Goal: Use online tool/utility

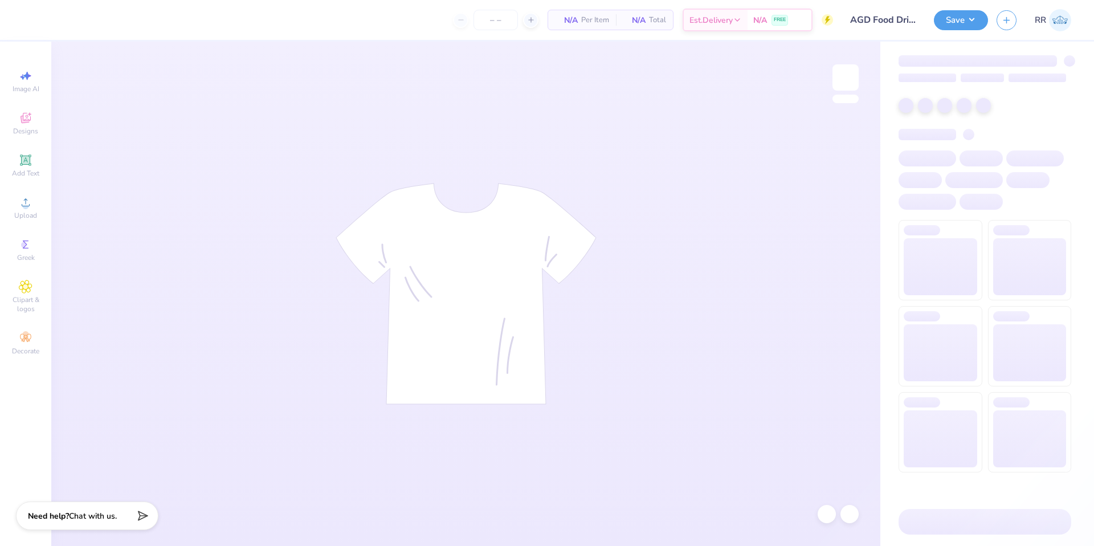
type input "55"
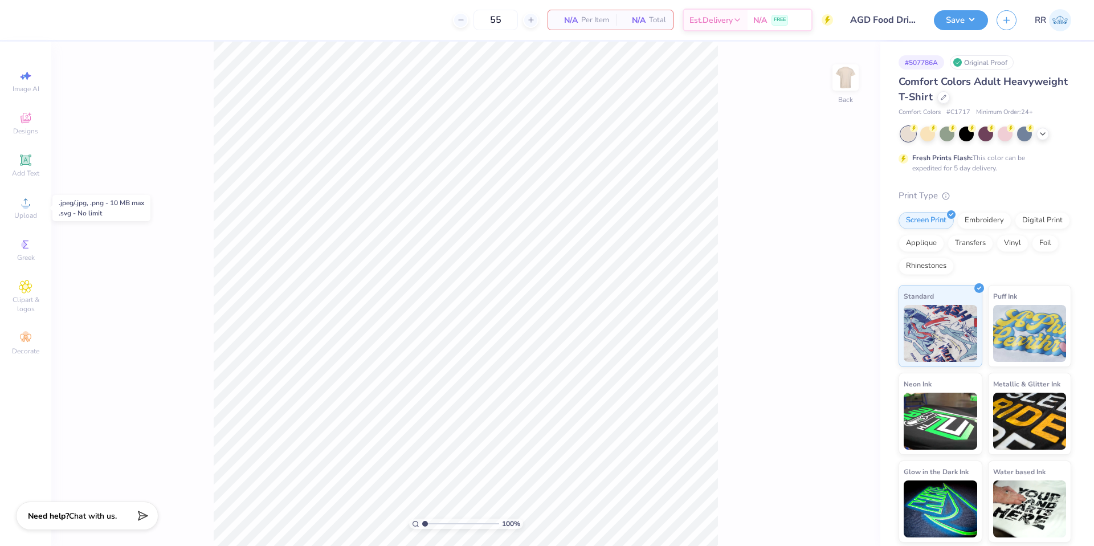
drag, startPoint x: 31, startPoint y: 210, endPoint x: 54, endPoint y: 212, distance: 22.9
click at [31, 210] on div "Upload" at bounding box center [26, 208] width 40 height 34
click at [845, 83] on img at bounding box center [846, 78] width 46 height 46
click at [24, 207] on circle at bounding box center [25, 206] width 6 height 6
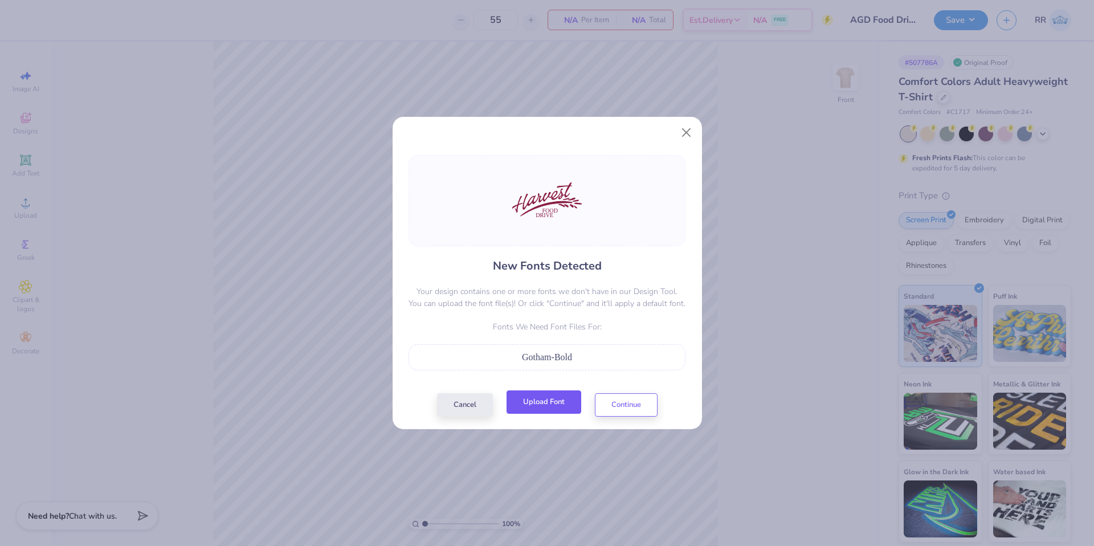
drag, startPoint x: 529, startPoint y: 405, endPoint x: 537, endPoint y: 405, distance: 8.0
click at [529, 405] on button "Upload Font" at bounding box center [544, 401] width 75 height 23
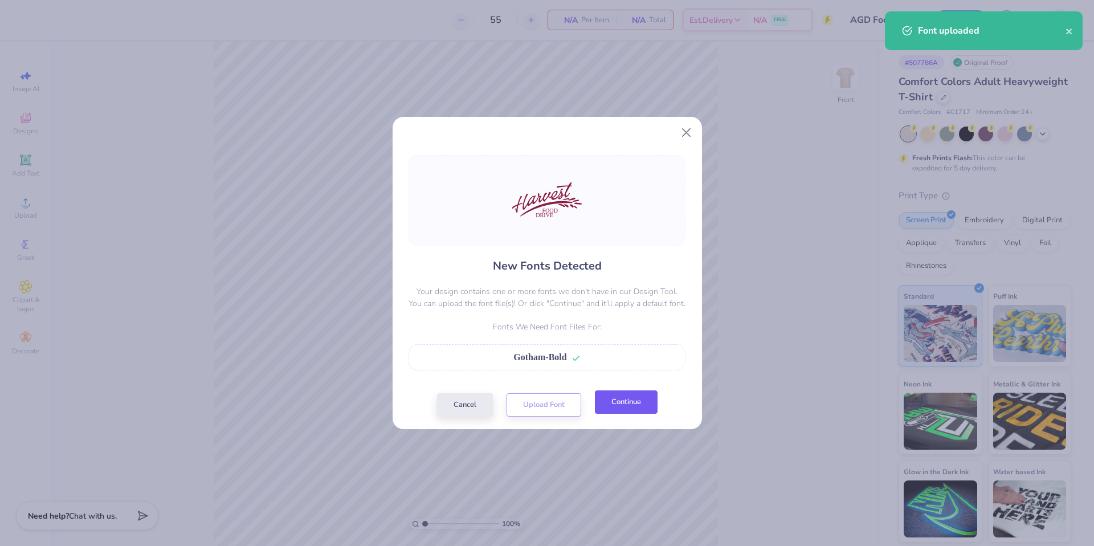
click at [634, 405] on button "Continue" at bounding box center [626, 401] width 63 height 23
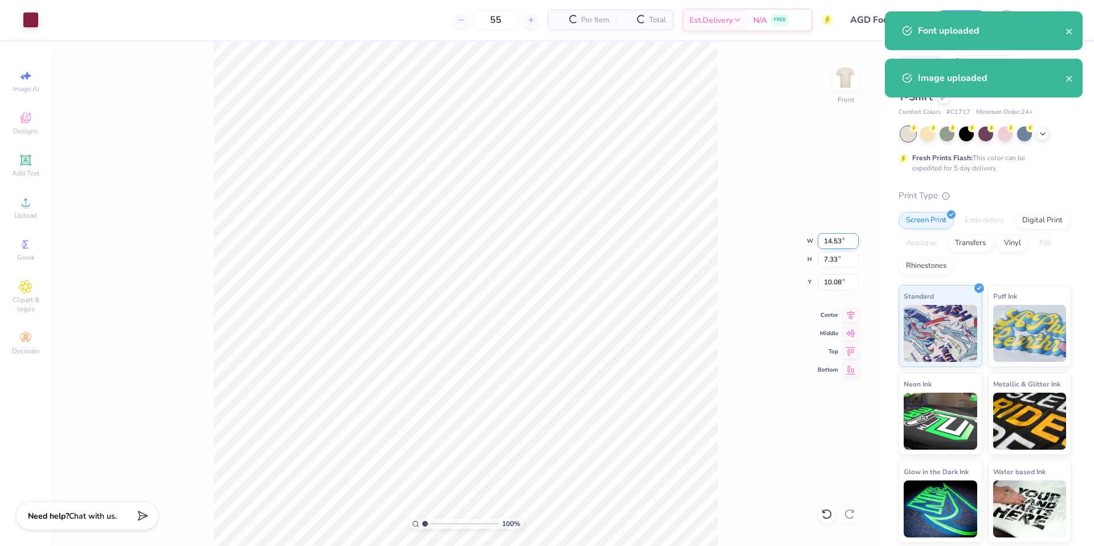
click at [836, 241] on input "14.53" at bounding box center [838, 241] width 41 height 16
type input "3.00"
type input "1.51"
type input "12.99"
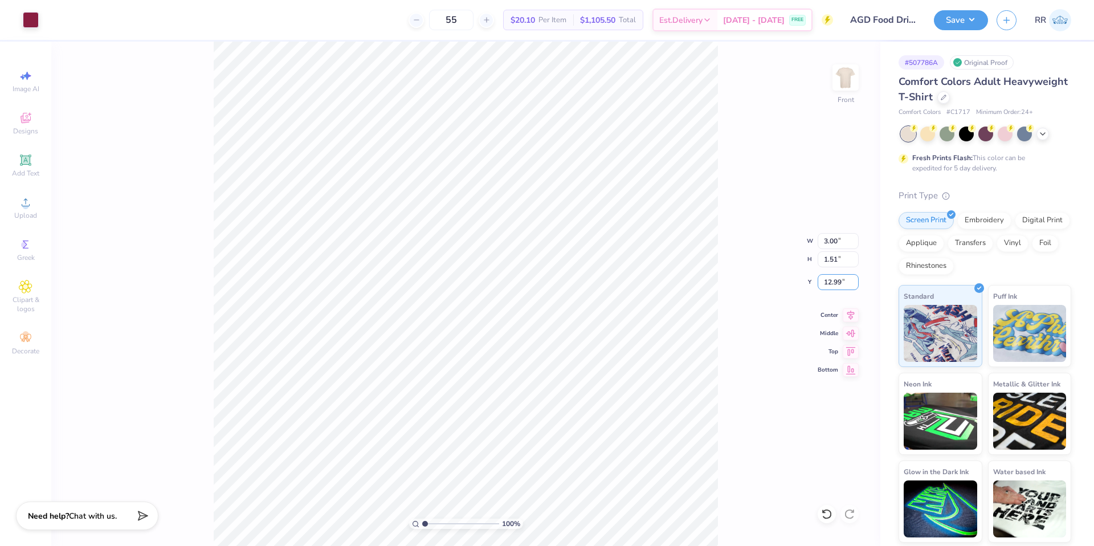
drag, startPoint x: 828, startPoint y: 283, endPoint x: 809, endPoint y: 283, distance: 18.2
click at [809, 283] on div "100 % Front W 3.00 3.00 " H 1.51 1.51 " Y 12.99 12.99 " Center Middle Top Bottom" at bounding box center [465, 294] width 829 height 504
click at [833, 284] on input "12.99" at bounding box center [838, 282] width 41 height 16
type input "1.50"
click at [849, 312] on icon at bounding box center [851, 314] width 16 height 14
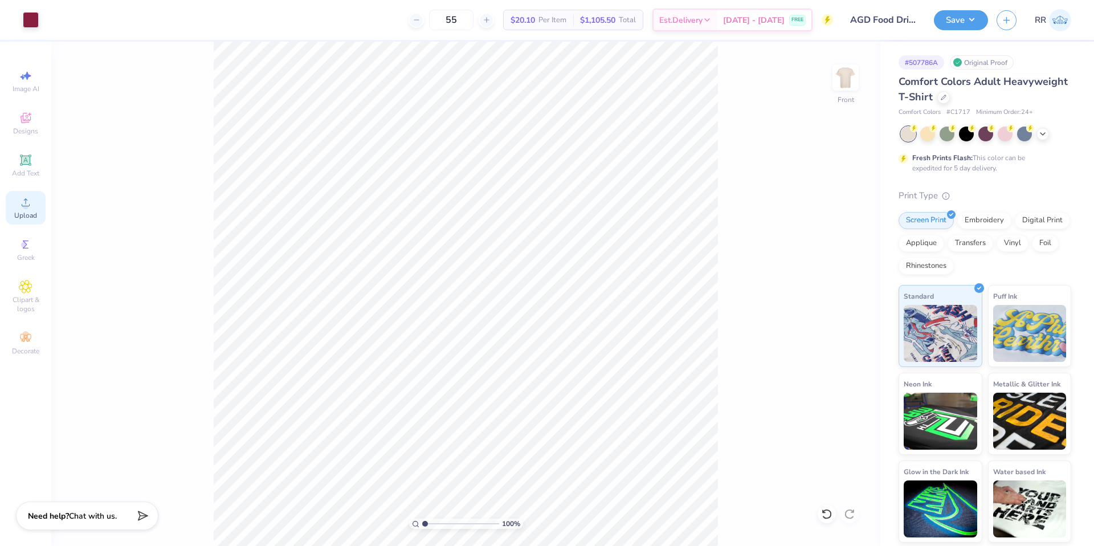
click at [25, 202] on icon at bounding box center [26, 202] width 14 height 14
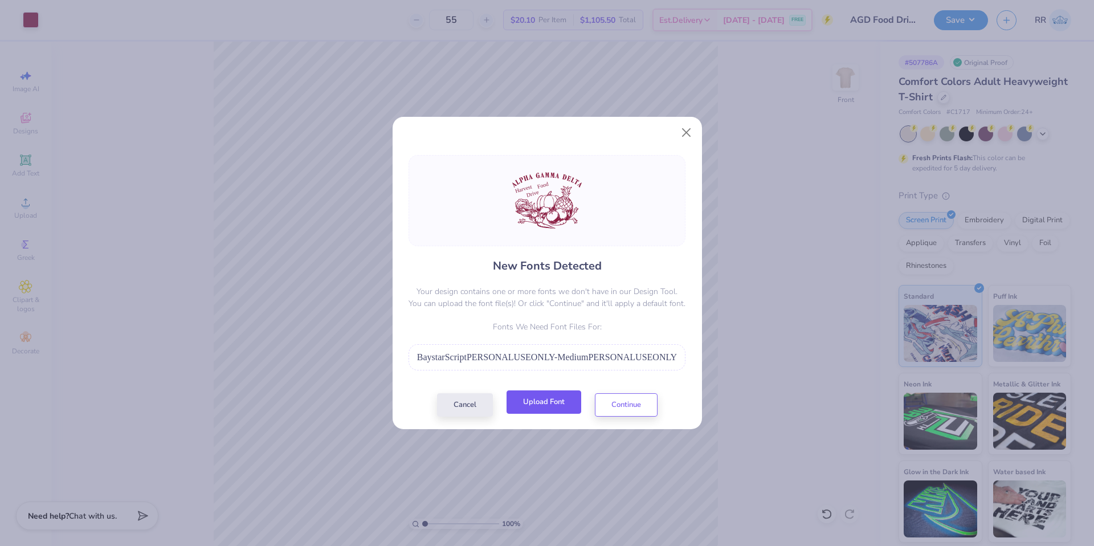
click at [546, 404] on button "Upload Font" at bounding box center [544, 401] width 75 height 23
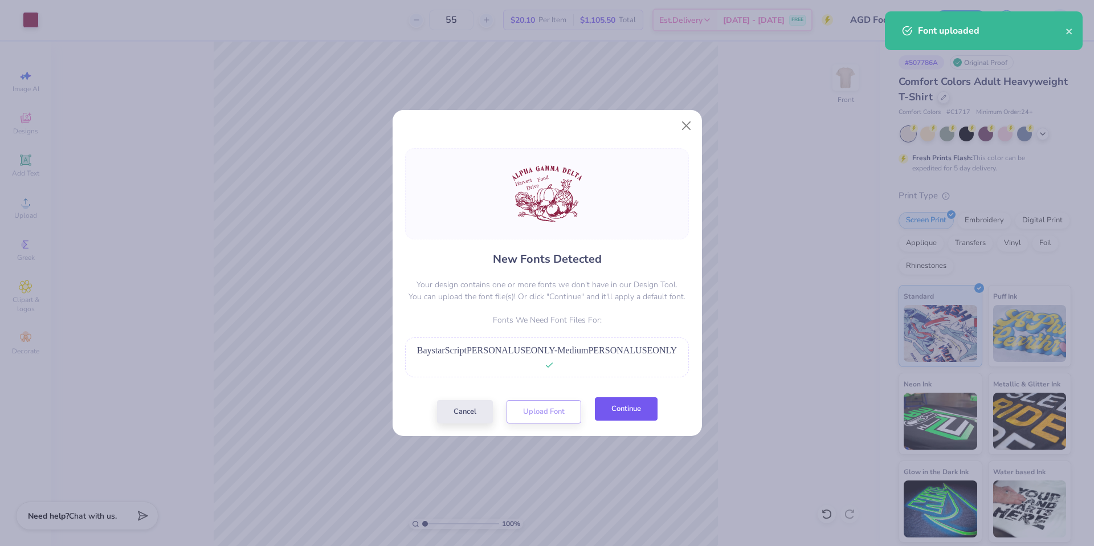
click at [623, 413] on button "Continue" at bounding box center [626, 408] width 63 height 23
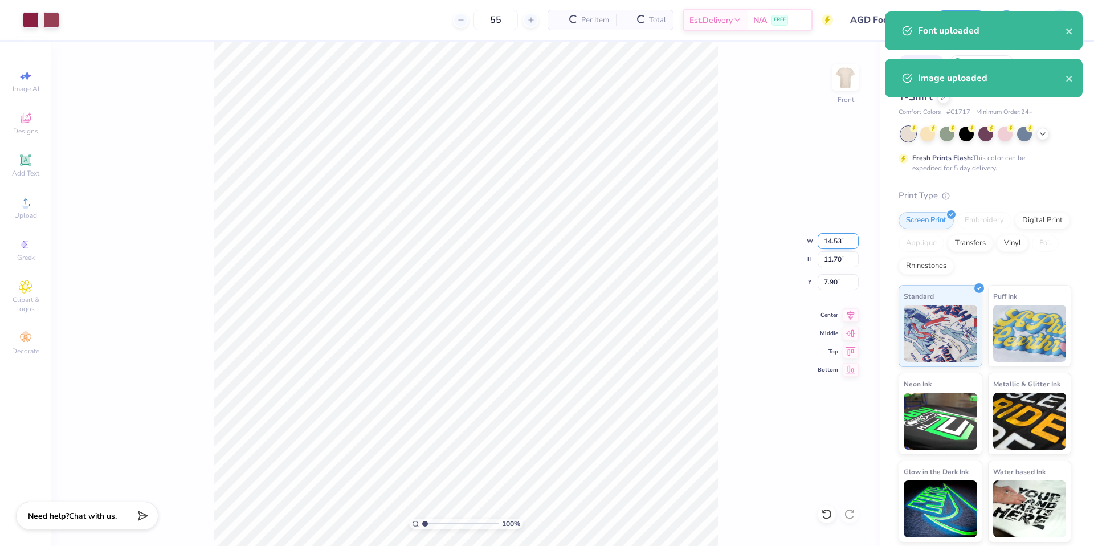
click at [826, 243] on input "14.53" at bounding box center [838, 241] width 41 height 16
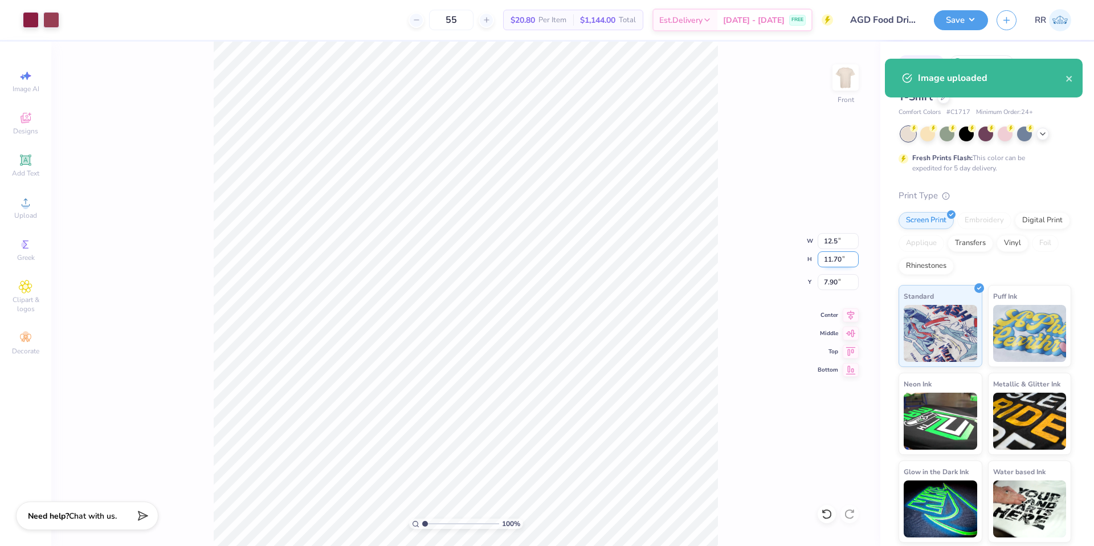
type input "12.50"
type input "10.07"
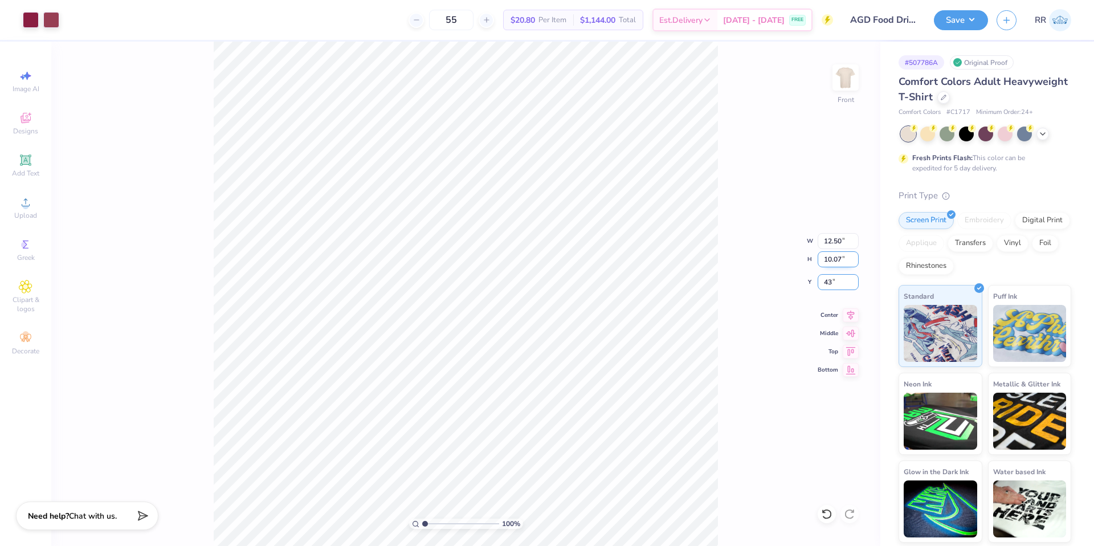
type input "4"
type input "3.00"
drag, startPoint x: 825, startPoint y: 282, endPoint x: 818, endPoint y: 283, distance: 6.9
click at [822, 282] on input "3.00" at bounding box center [838, 282] width 41 height 16
type input "4.00"
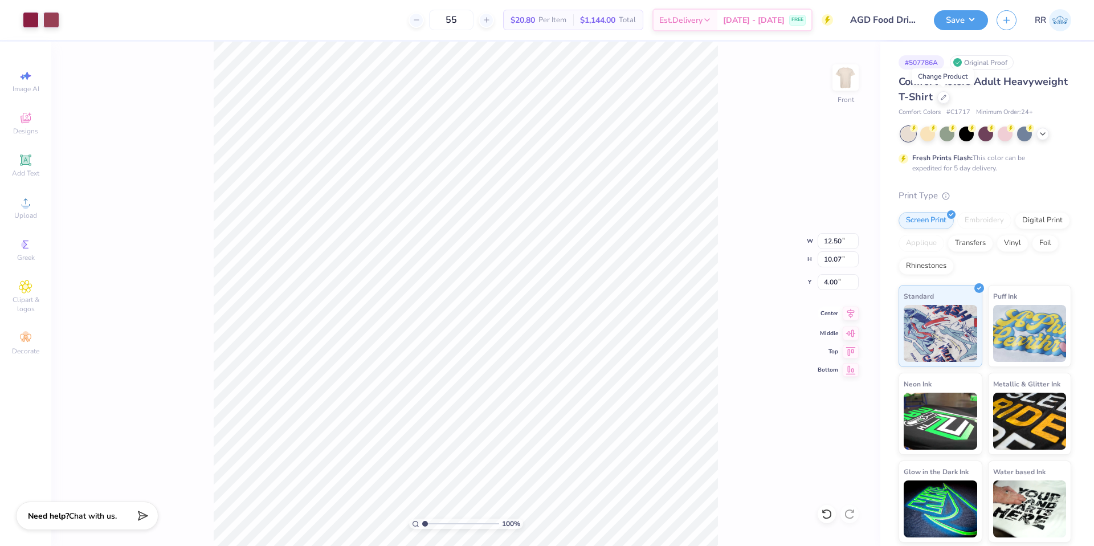
click at [845, 315] on icon at bounding box center [851, 314] width 16 height 14
type input "3.00"
drag, startPoint x: 826, startPoint y: 279, endPoint x: 827, endPoint y: 285, distance: 5.8
click at [825, 281] on input "3.00" at bounding box center [838, 282] width 41 height 16
type input "4.00"
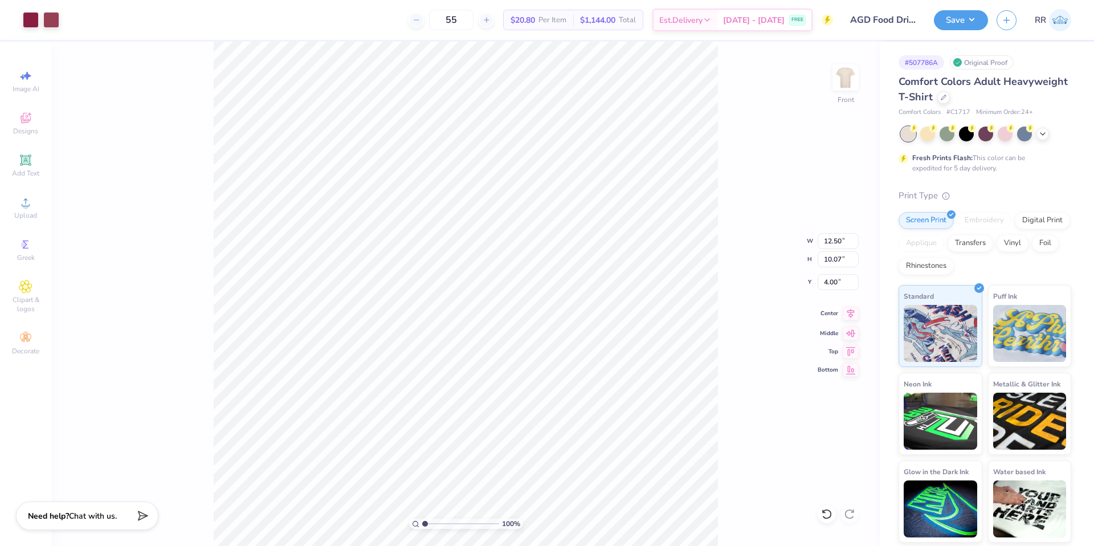
click at [849, 316] on icon at bounding box center [851, 314] width 16 height 14
click at [193, 312] on div "100 % Front" at bounding box center [465, 294] width 829 height 504
click at [492, 507] on li "Send to Back" at bounding box center [508, 505] width 89 height 22
type input "2.68"
type input "1.59"
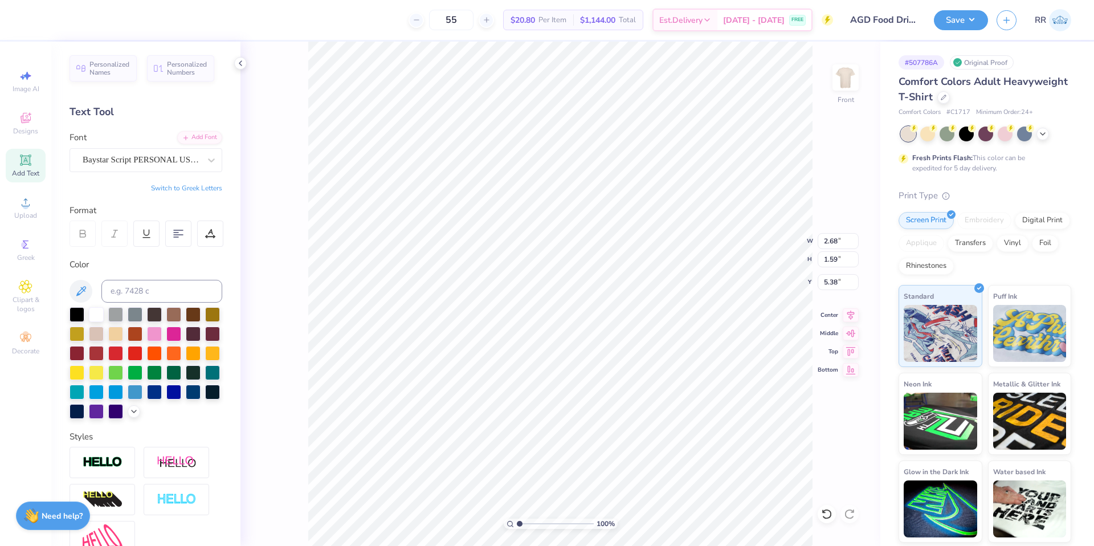
type input "5.45"
drag, startPoint x: 961, startPoint y: 23, endPoint x: 952, endPoint y: 19, distance: 9.7
click at [960, 22] on button "Save" at bounding box center [961, 19] width 54 height 20
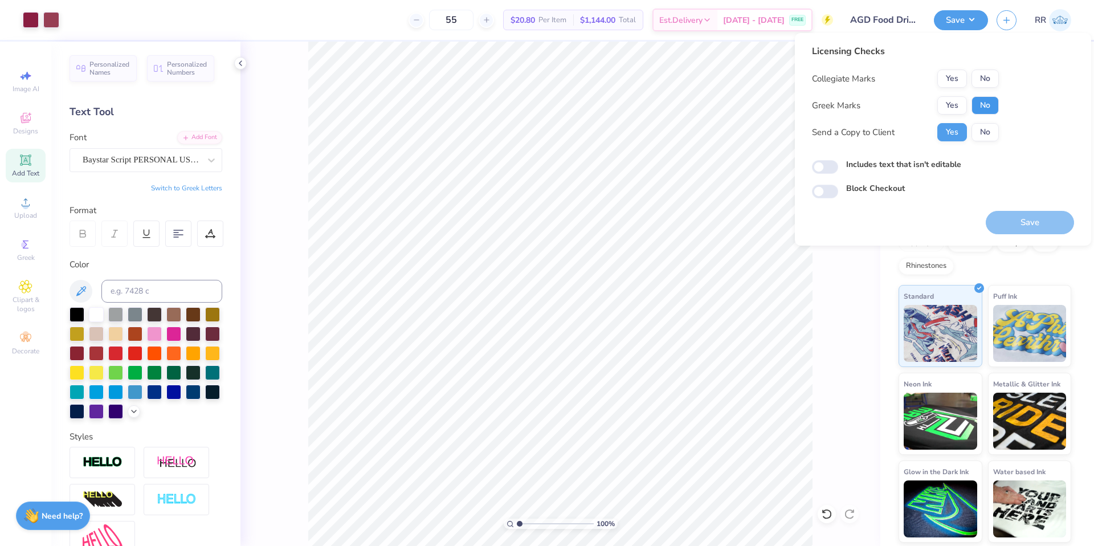
click at [978, 101] on button "No" at bounding box center [985, 105] width 27 height 18
click at [945, 75] on button "Yes" at bounding box center [953, 79] width 30 height 18
drag, startPoint x: 946, startPoint y: 97, endPoint x: 997, endPoint y: 93, distance: 51.5
click at [947, 99] on button "Yes" at bounding box center [953, 105] width 30 height 18
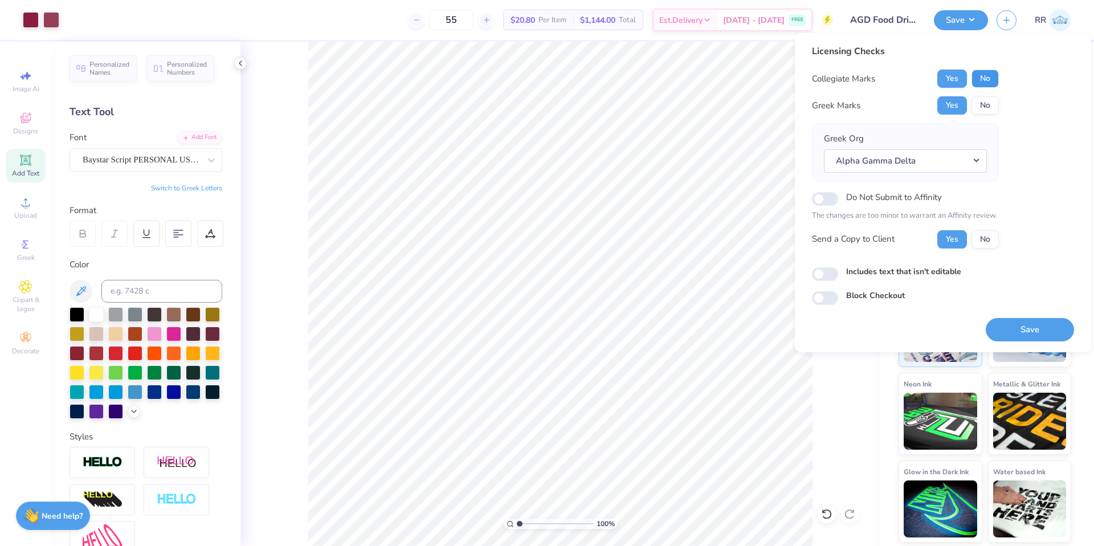
click at [992, 83] on button "No" at bounding box center [985, 79] width 27 height 18
click at [1015, 328] on button "Save" at bounding box center [1030, 329] width 88 height 23
